Goal: Navigation & Orientation: Go to known website

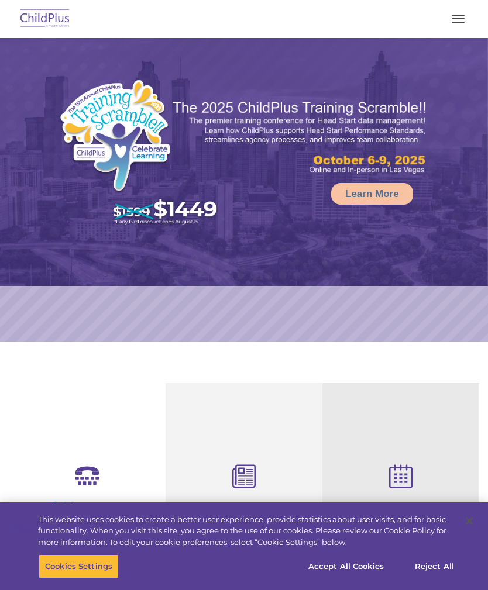
select select "MEDIUM"
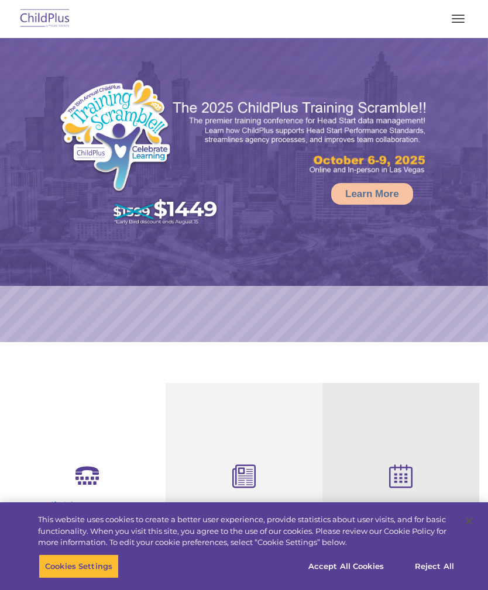
select select "MEDIUM"
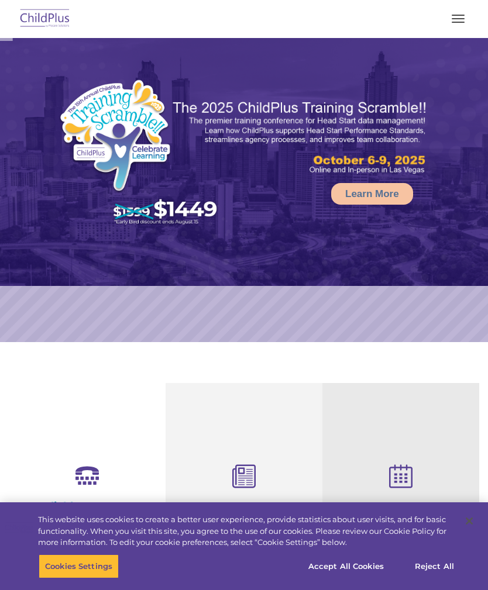
click at [458, 16] on button "button" at bounding box center [457, 18] width 25 height 19
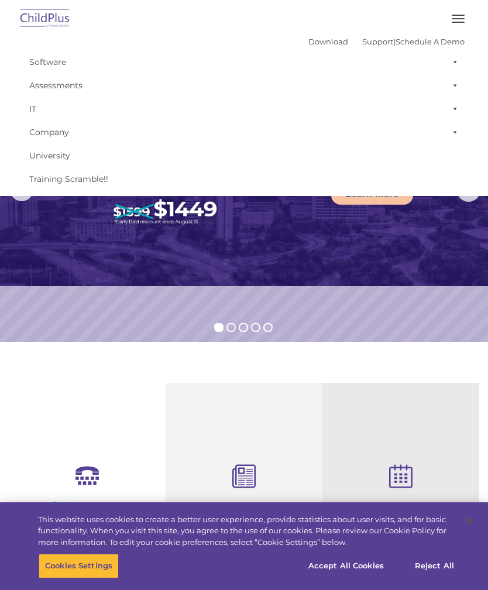
click at [455, 20] on button "button" at bounding box center [457, 18] width 25 height 19
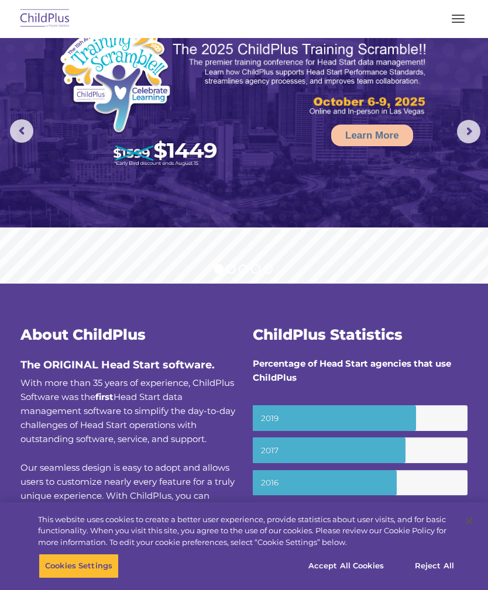
click at [457, 12] on button "button" at bounding box center [457, 18] width 25 height 19
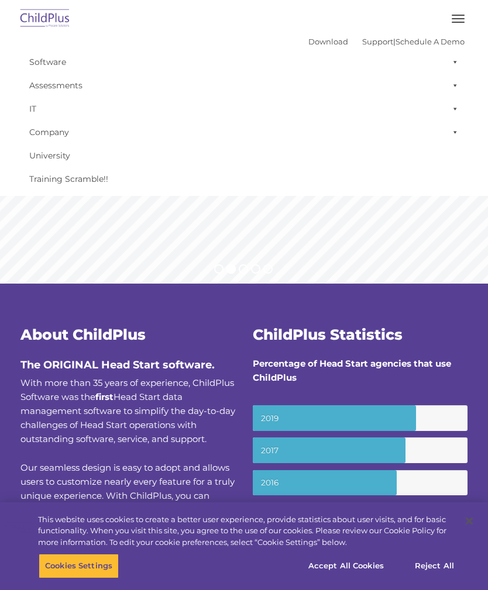
click at [458, 15] on span "button" at bounding box center [457, 15] width 13 height 1
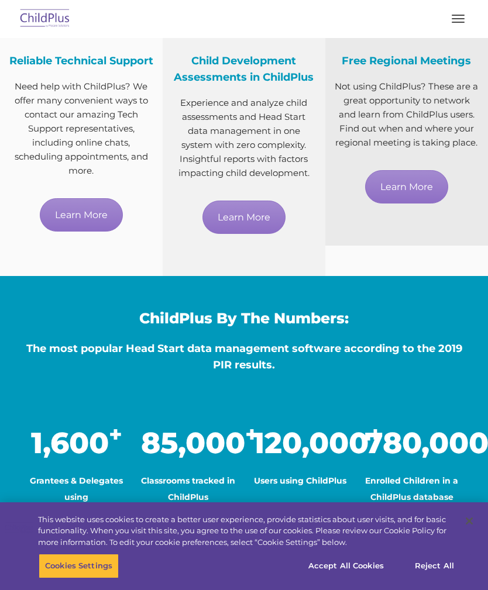
scroll to position [648, 0]
